Goal: Navigation & Orientation: Find specific page/section

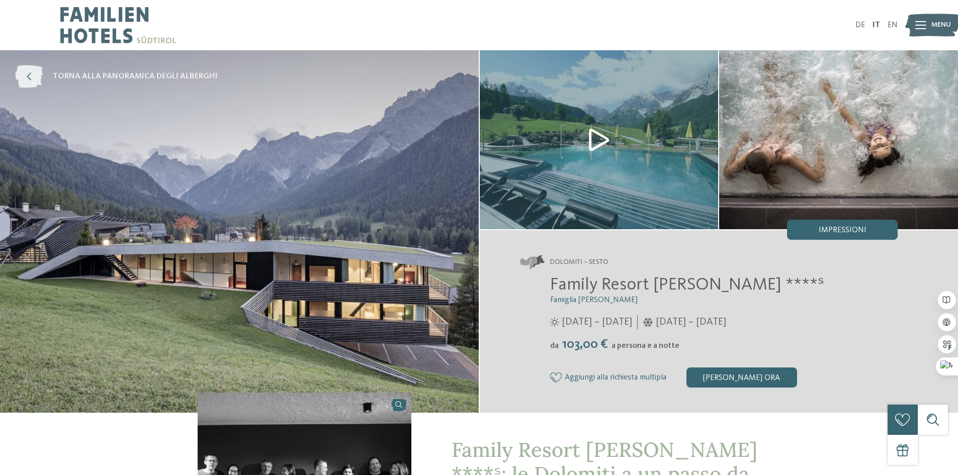
click at [35, 72] on icon at bounding box center [29, 76] width 28 height 23
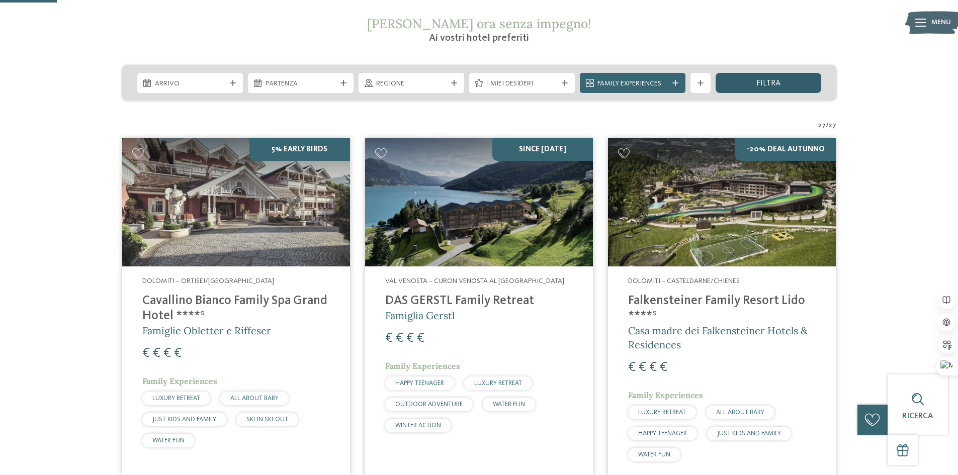
scroll to position [180, 0]
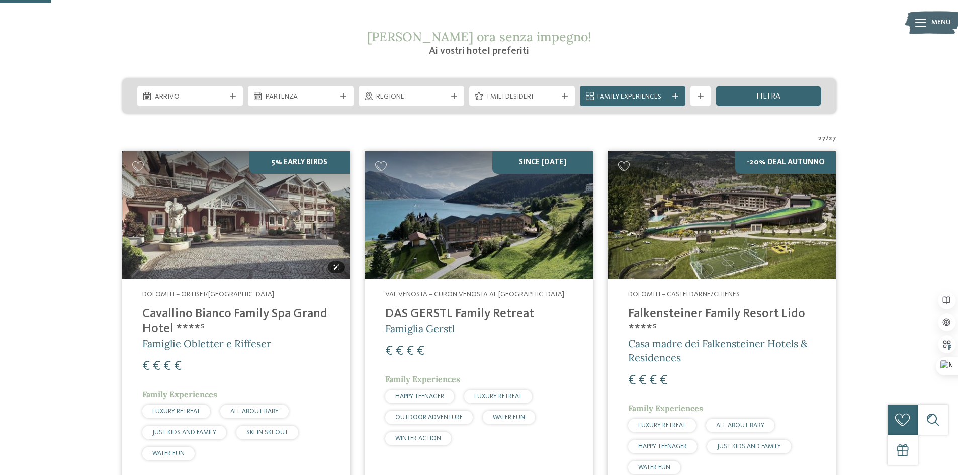
click at [192, 217] on img at bounding box center [236, 215] width 228 height 128
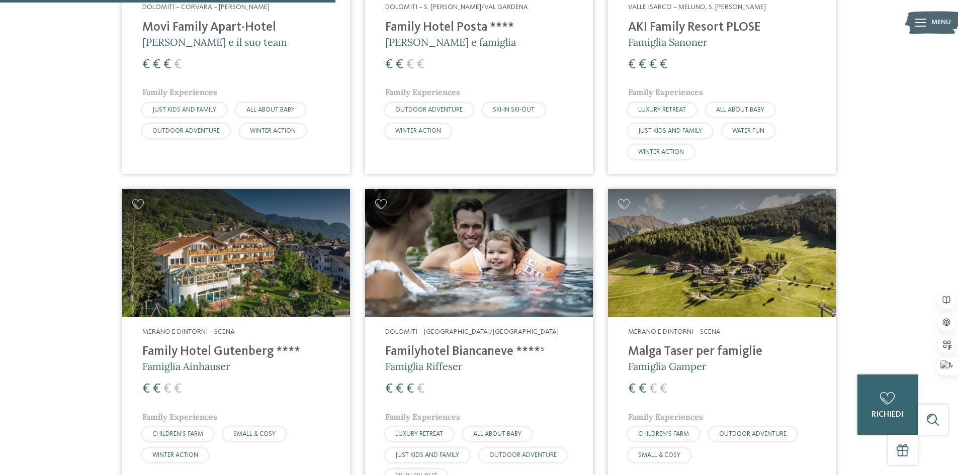
scroll to position [1186, 0]
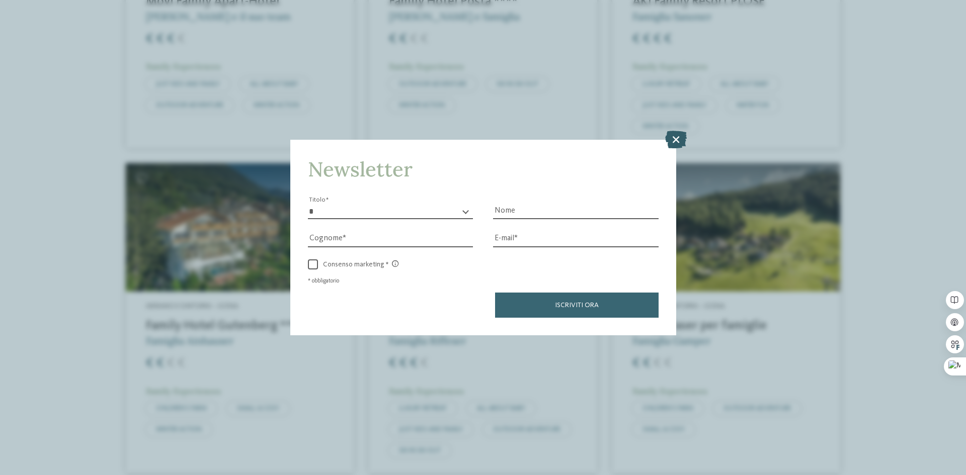
click at [679, 138] on icon at bounding box center [676, 140] width 22 height 18
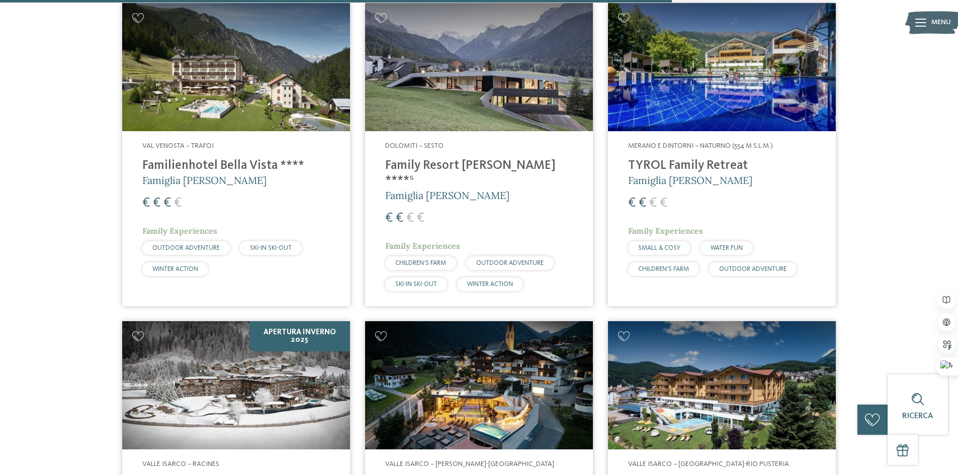
scroll to position [2394, 0]
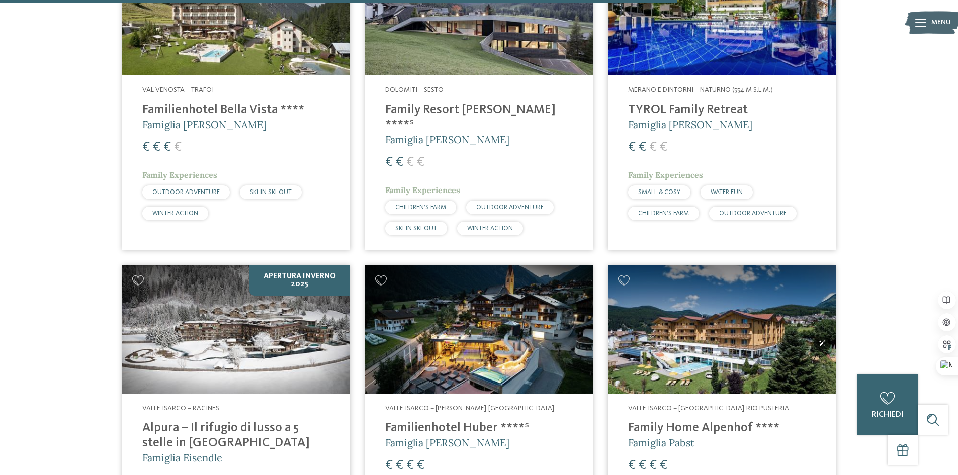
click at [709, 291] on img at bounding box center [722, 330] width 228 height 128
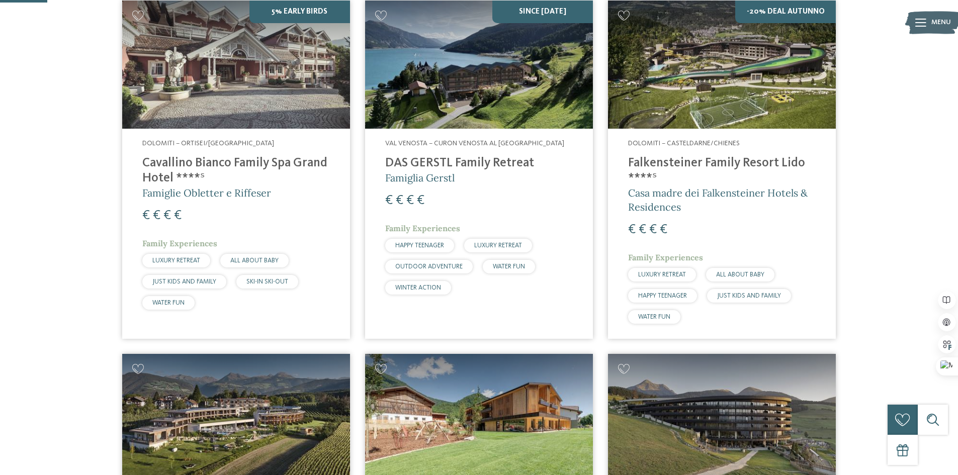
scroll to position [0, 0]
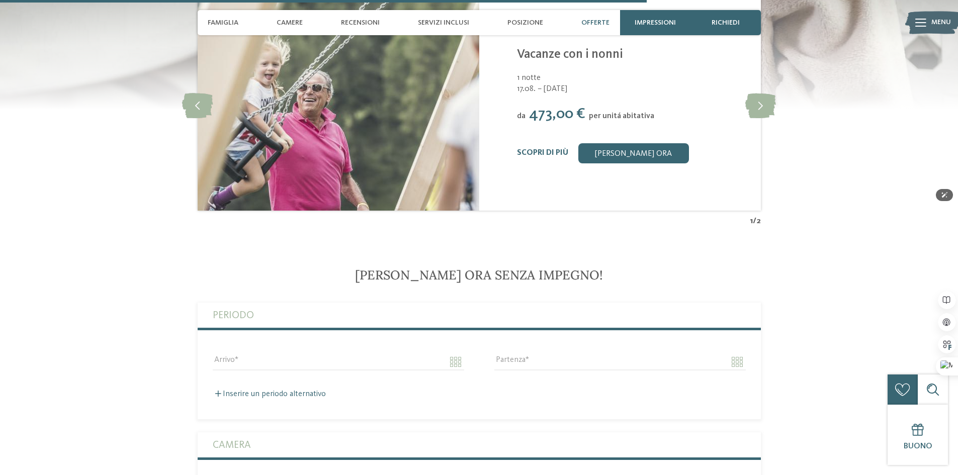
scroll to position [2364, 0]
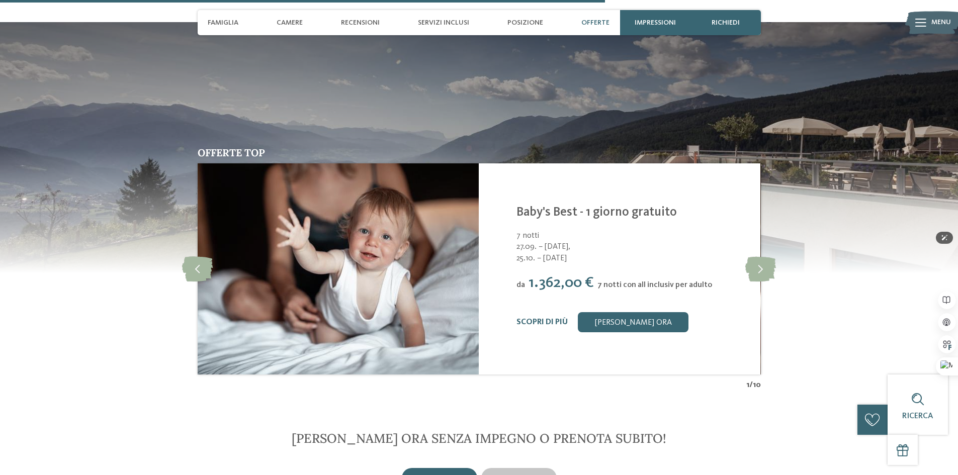
scroll to position [2213, 0]
